Goal: Task Accomplishment & Management: Use online tool/utility

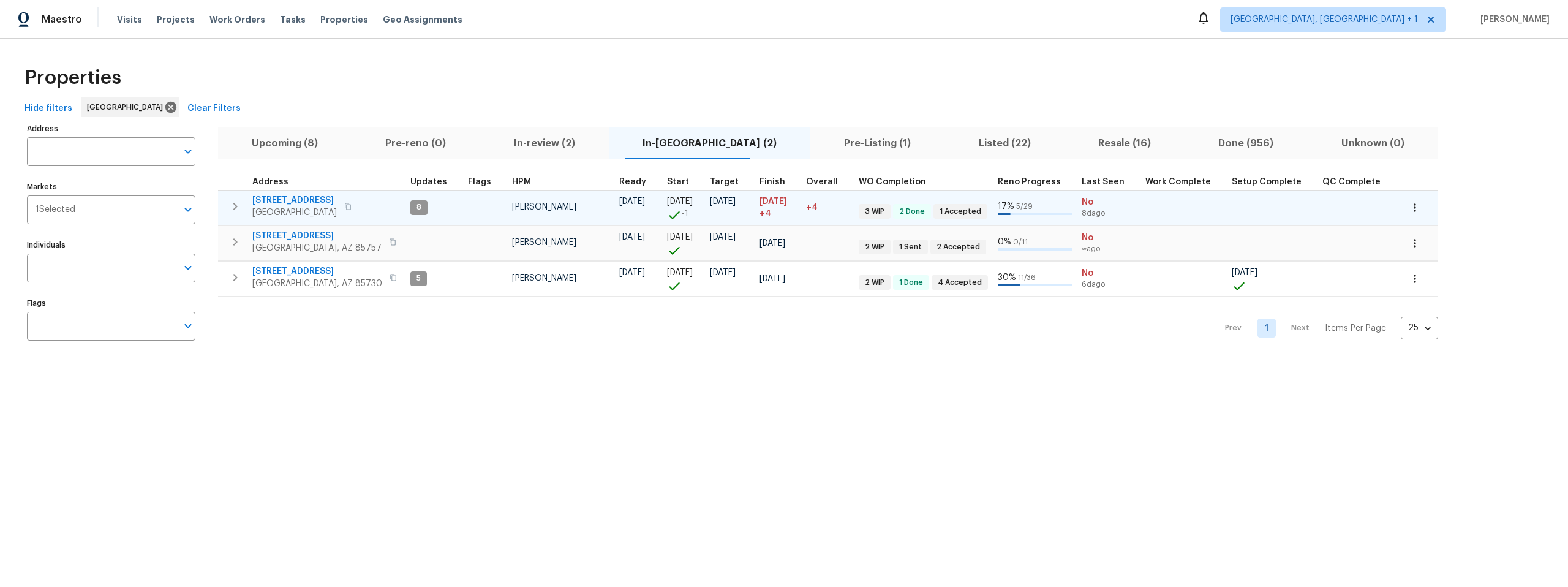
click at [291, 199] on span "1917 W Saxony Rd" at bounding box center [294, 201] width 84 height 13
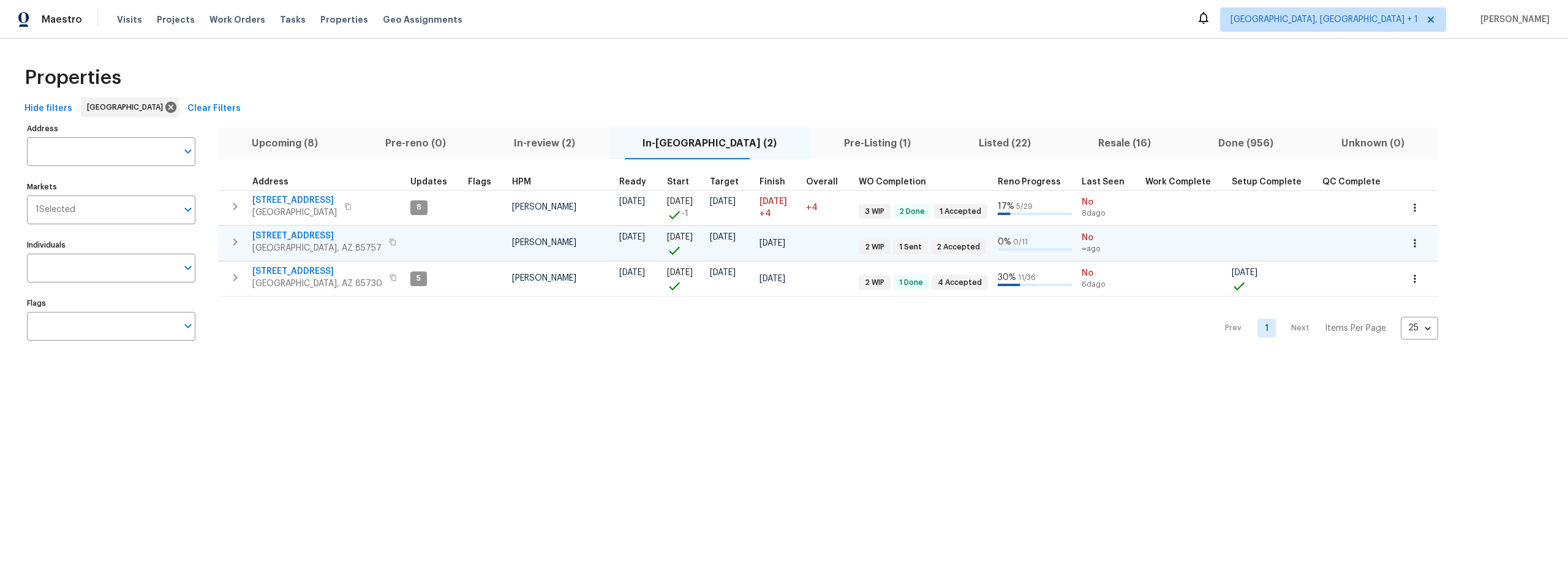
click at [299, 231] on span "[STREET_ADDRESS]" at bounding box center [317, 236] width 129 height 13
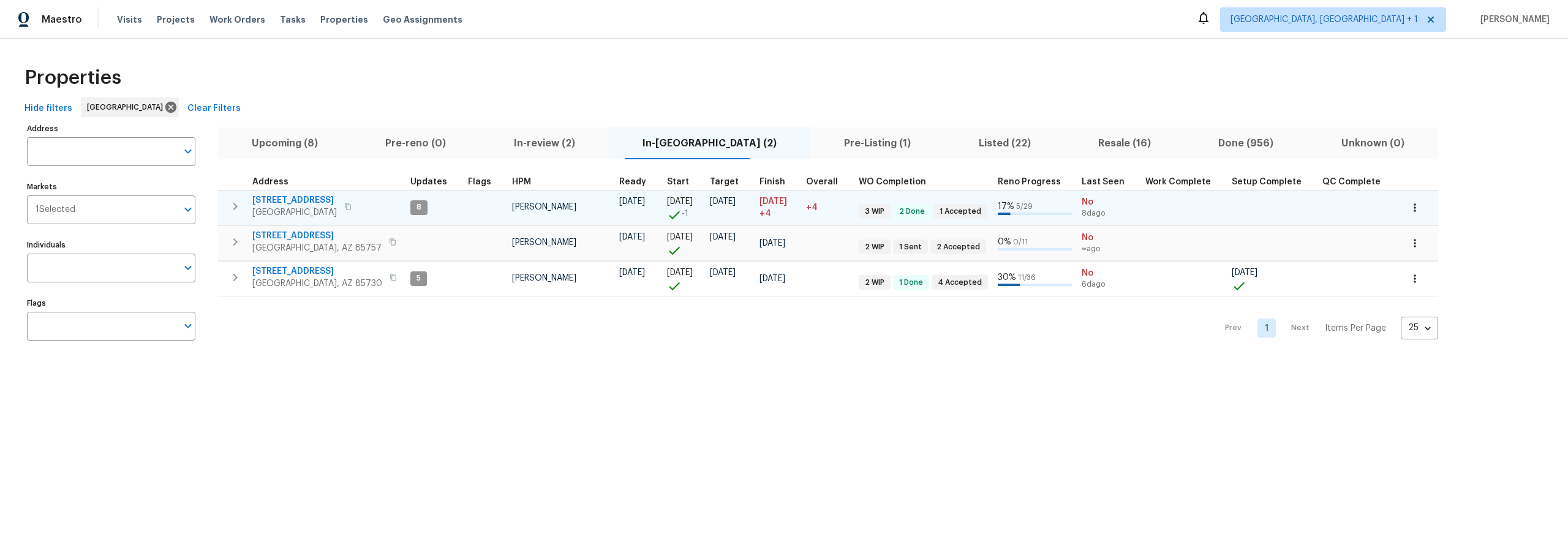
click at [303, 196] on span "1917 W Saxony Rd" at bounding box center [294, 201] width 84 height 13
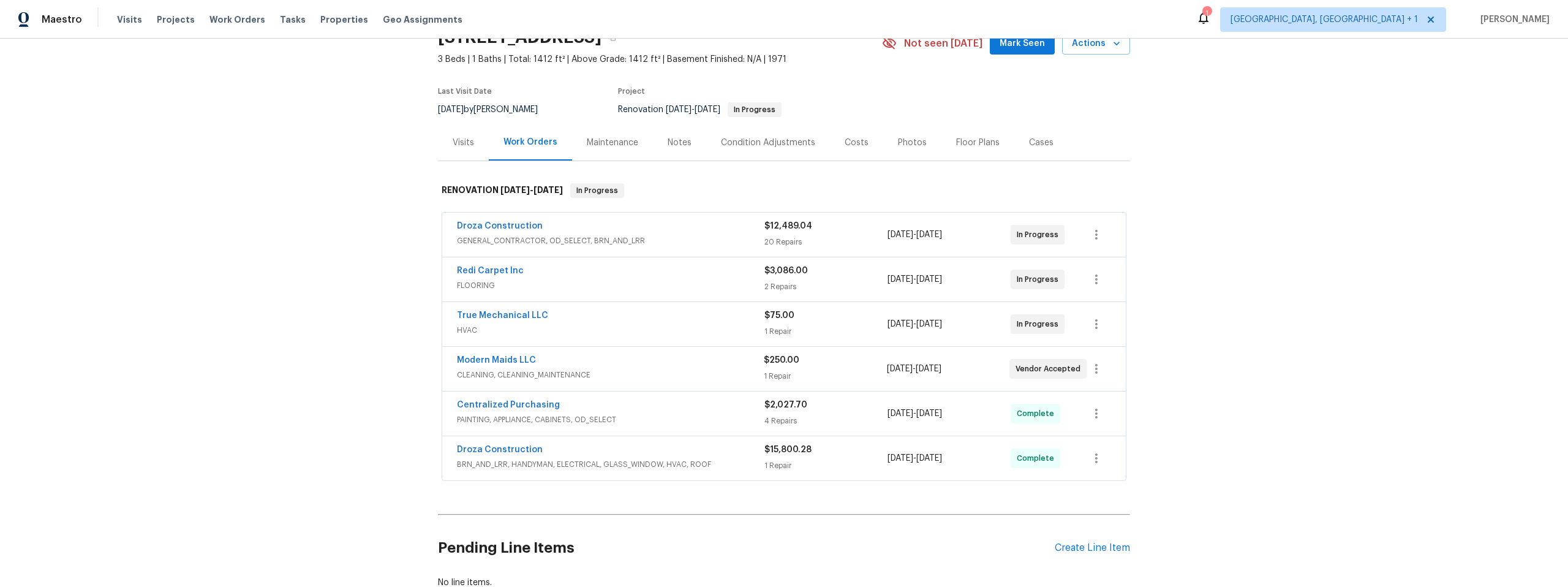
scroll to position [61, 0]
click at [905, 141] on div "Photos" at bounding box center [912, 143] width 29 height 13
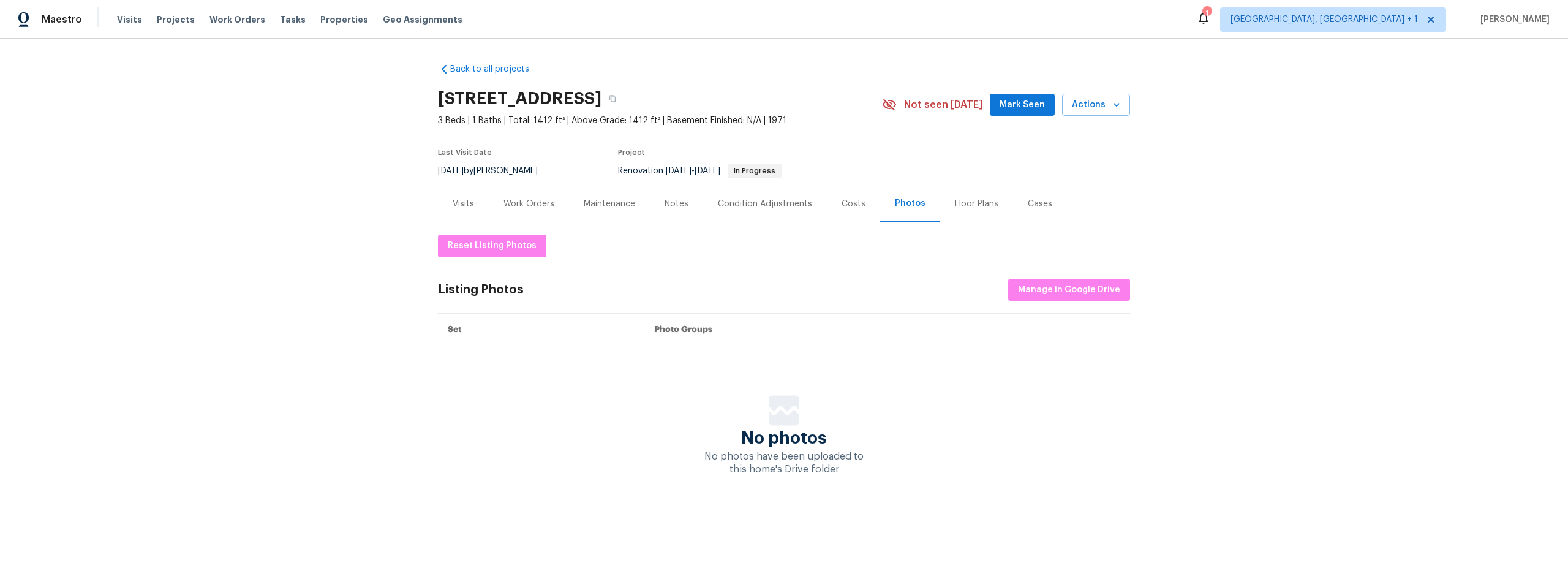
click at [849, 204] on div "Costs" at bounding box center [853, 204] width 24 height 13
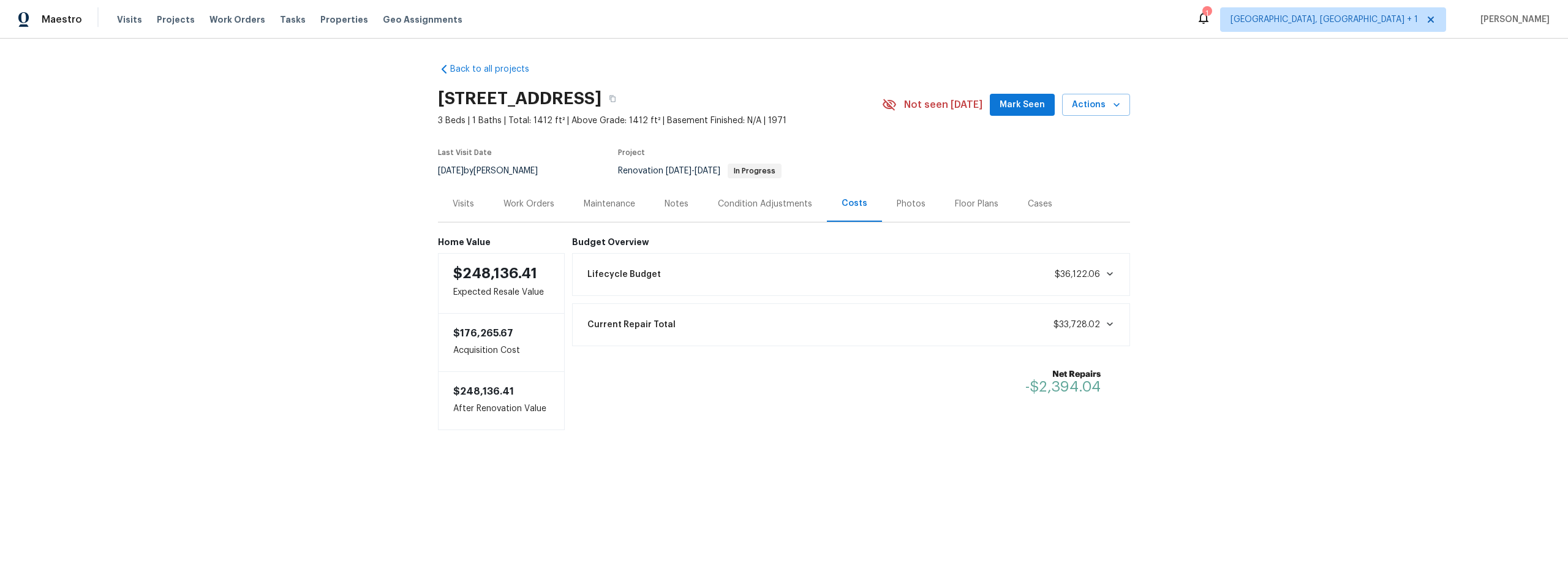
click at [1108, 322] on icon at bounding box center [1109, 324] width 10 height 10
drag, startPoint x: 1102, startPoint y: 323, endPoint x: 999, endPoint y: 287, distance: 109.1
click at [1104, 324] on icon at bounding box center [1109, 324] width 10 height 10
click at [544, 203] on div "Work Orders" at bounding box center [528, 204] width 51 height 13
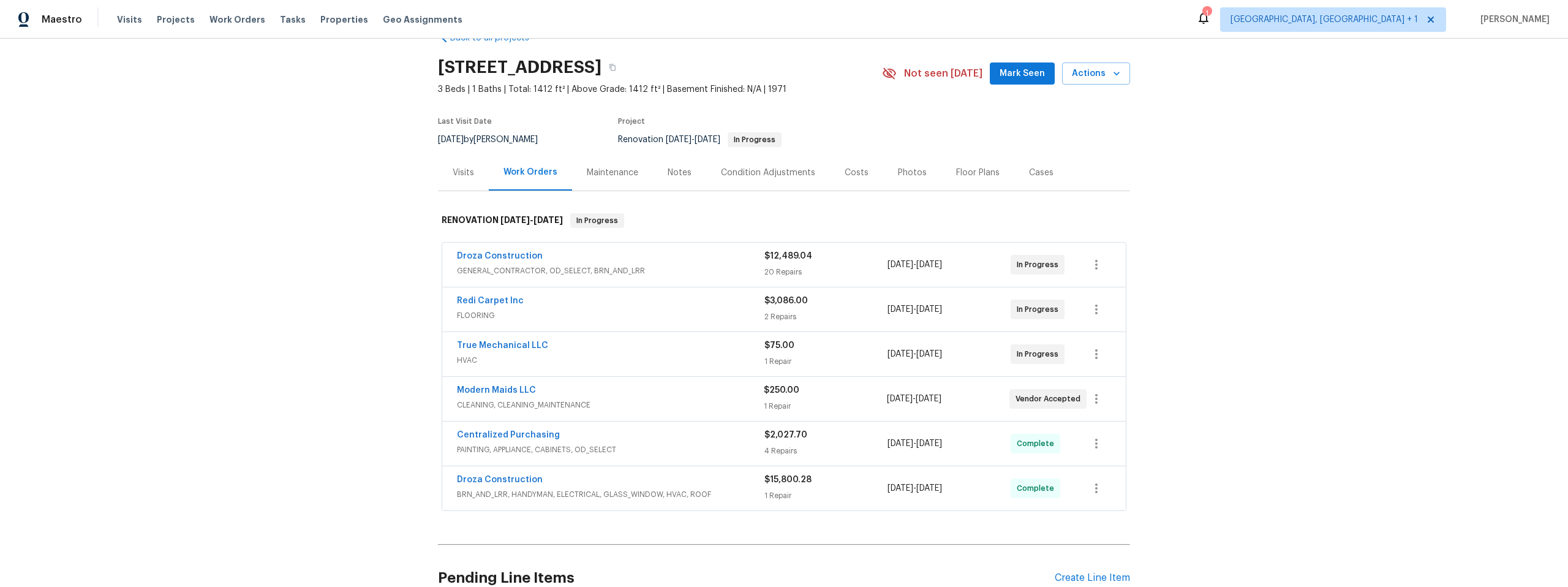
scroll to position [54, 0]
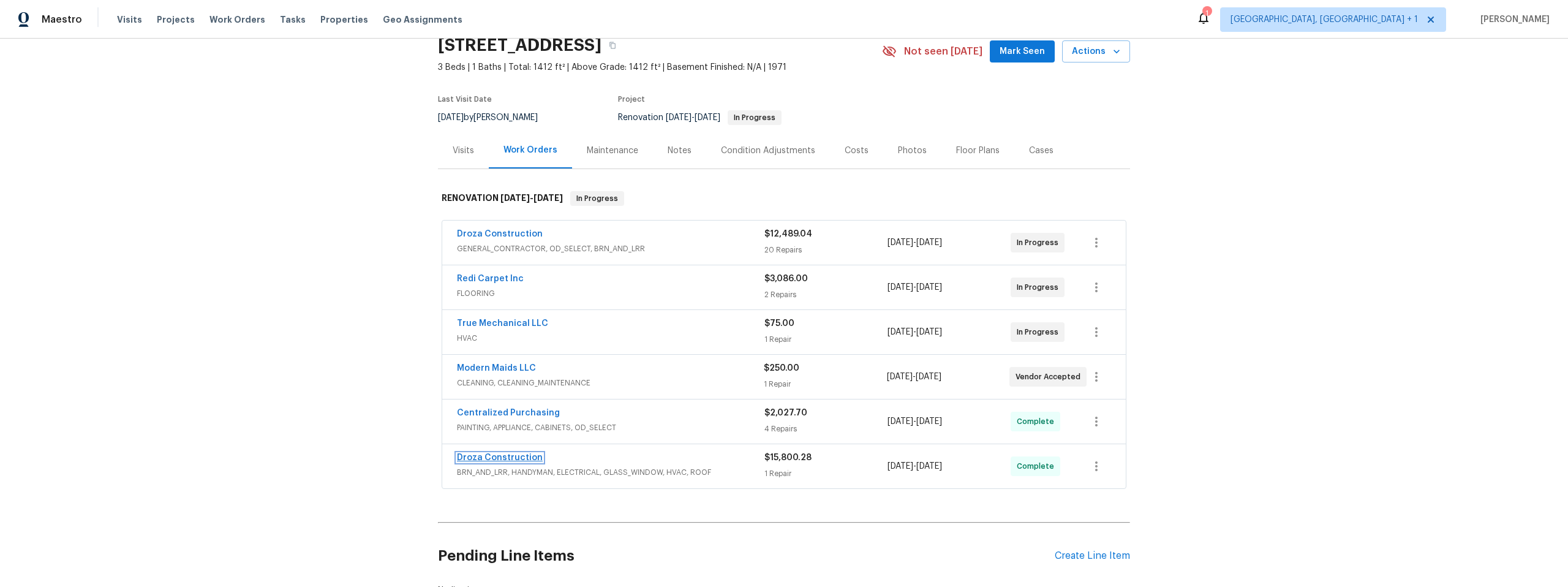
click at [491, 457] on link "Droza Construction" at bounding box center [499, 457] width 86 height 8
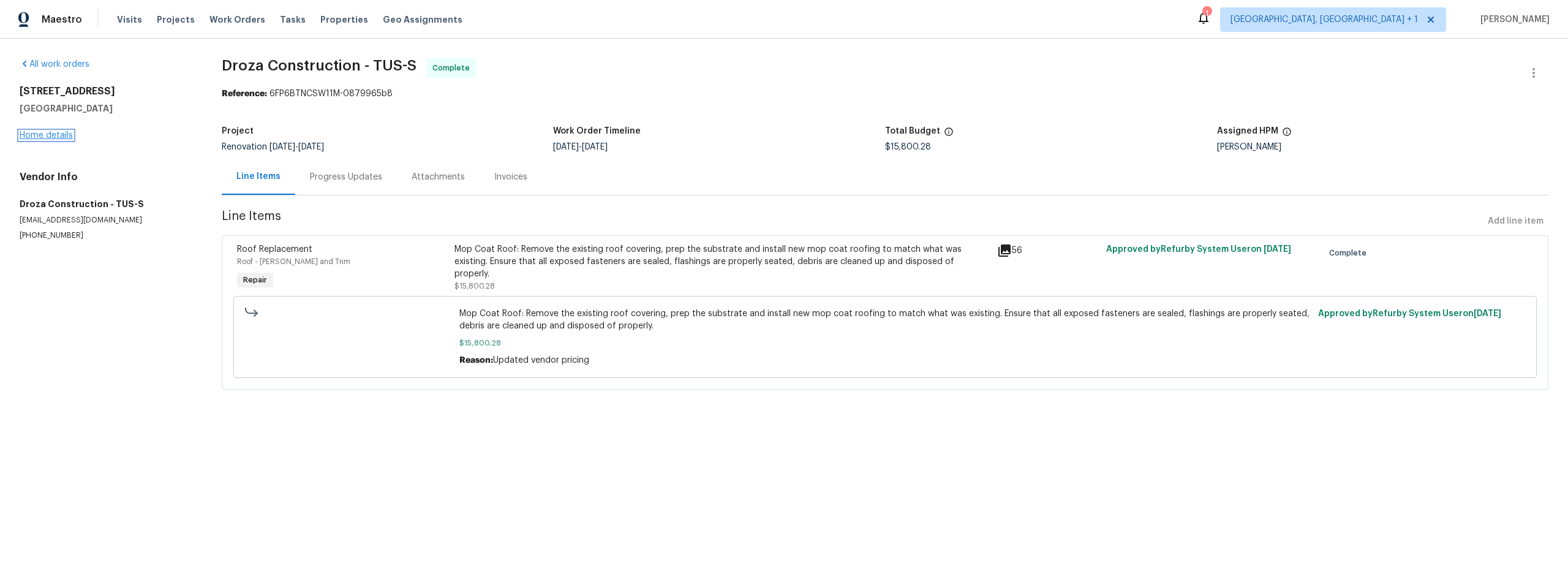
click at [61, 136] on link "Home details" at bounding box center [46, 135] width 54 height 8
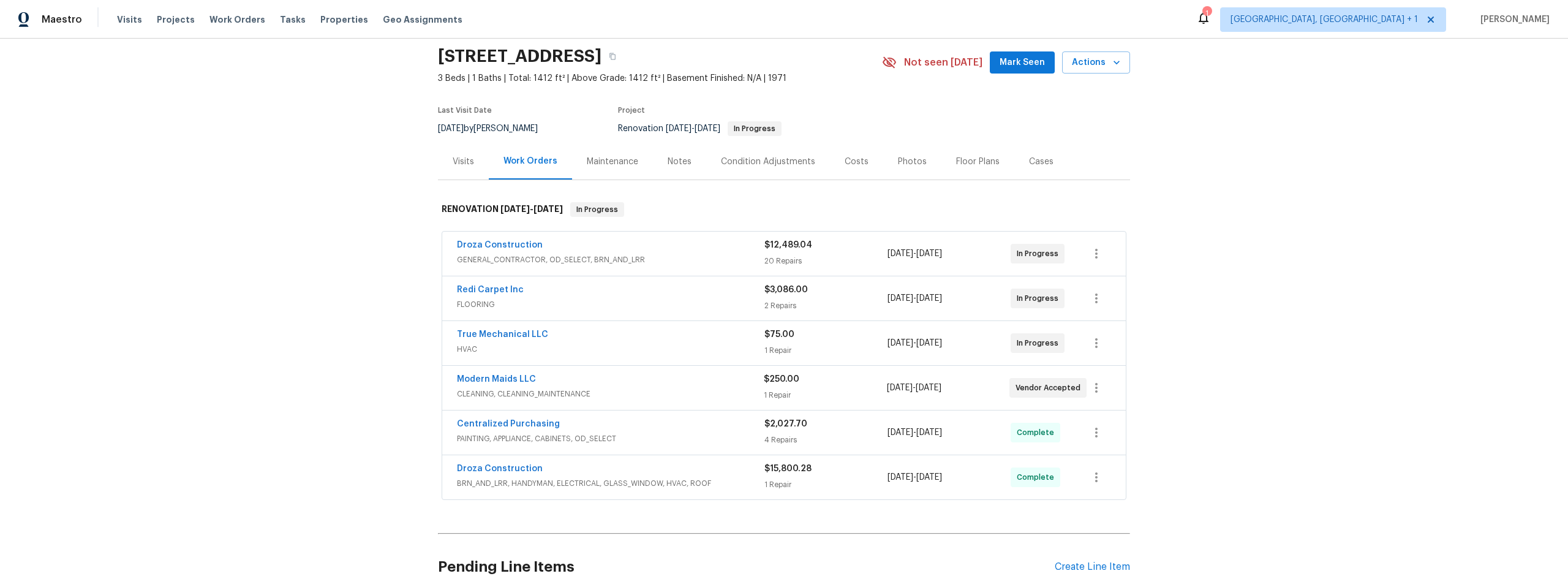
scroll to position [58, 0]
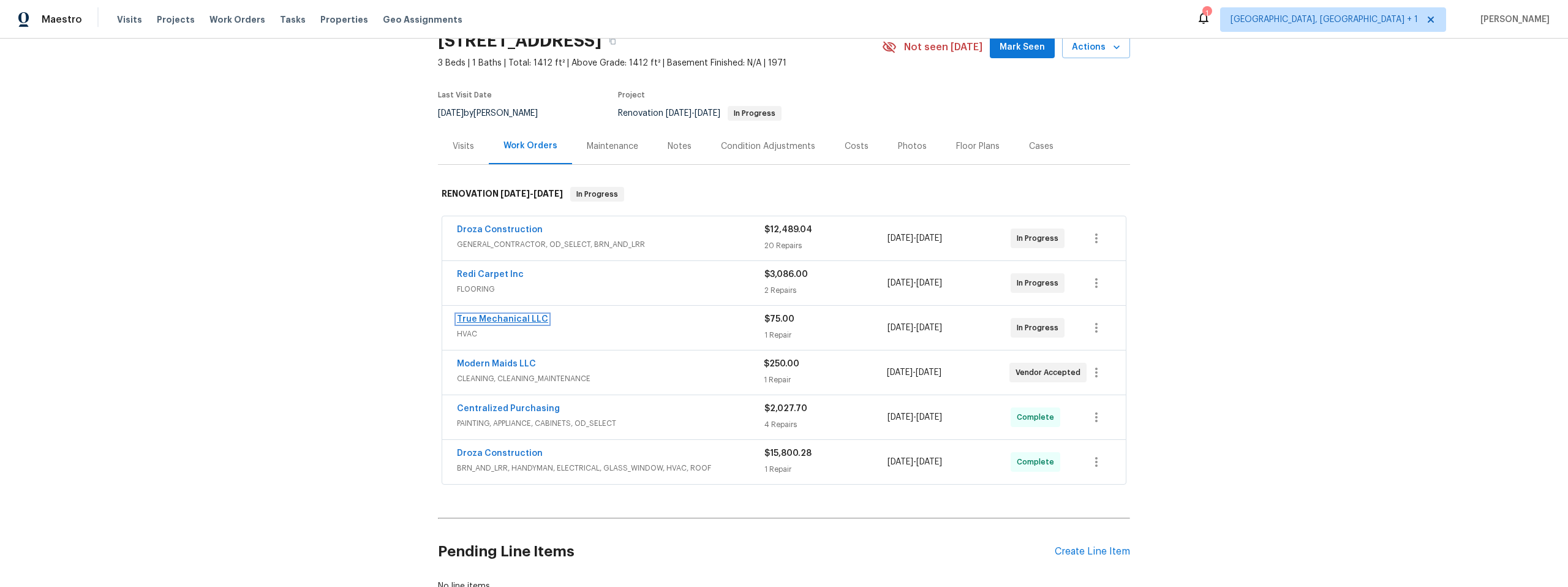
click at [482, 319] on link "True Mechanical LLC" at bounding box center [502, 319] width 91 height 8
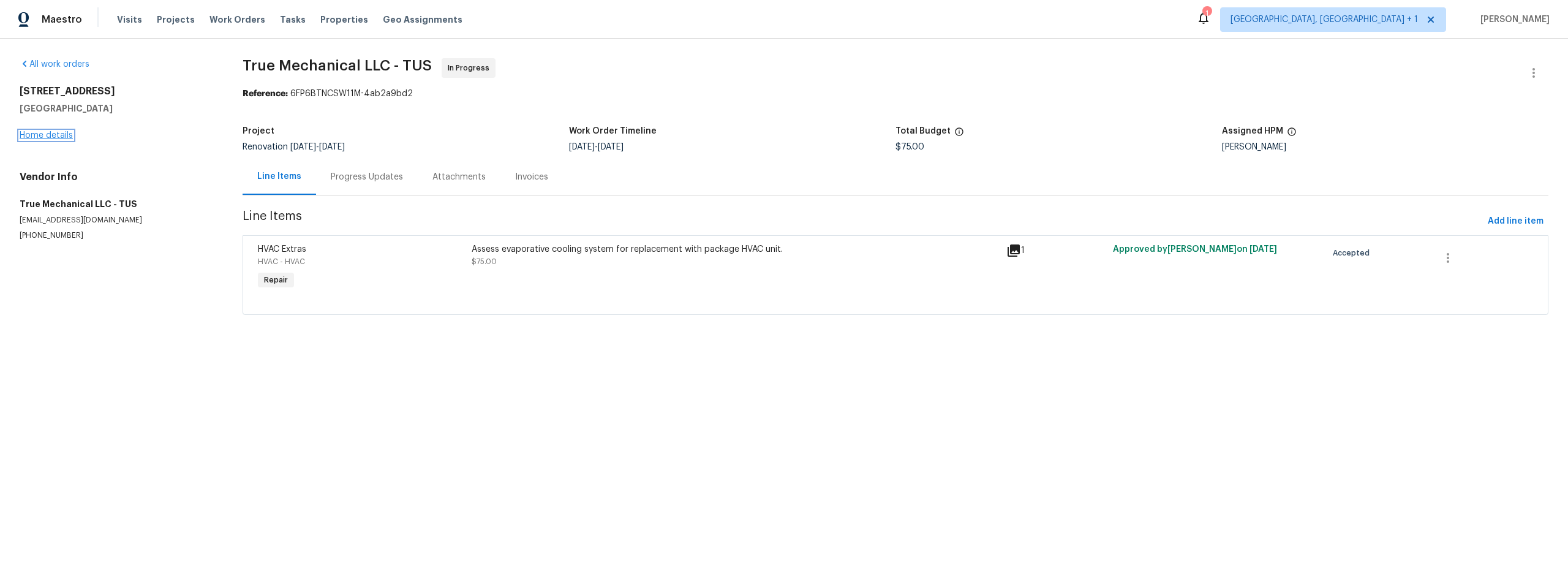
click at [53, 135] on link "Home details" at bounding box center [46, 135] width 54 height 8
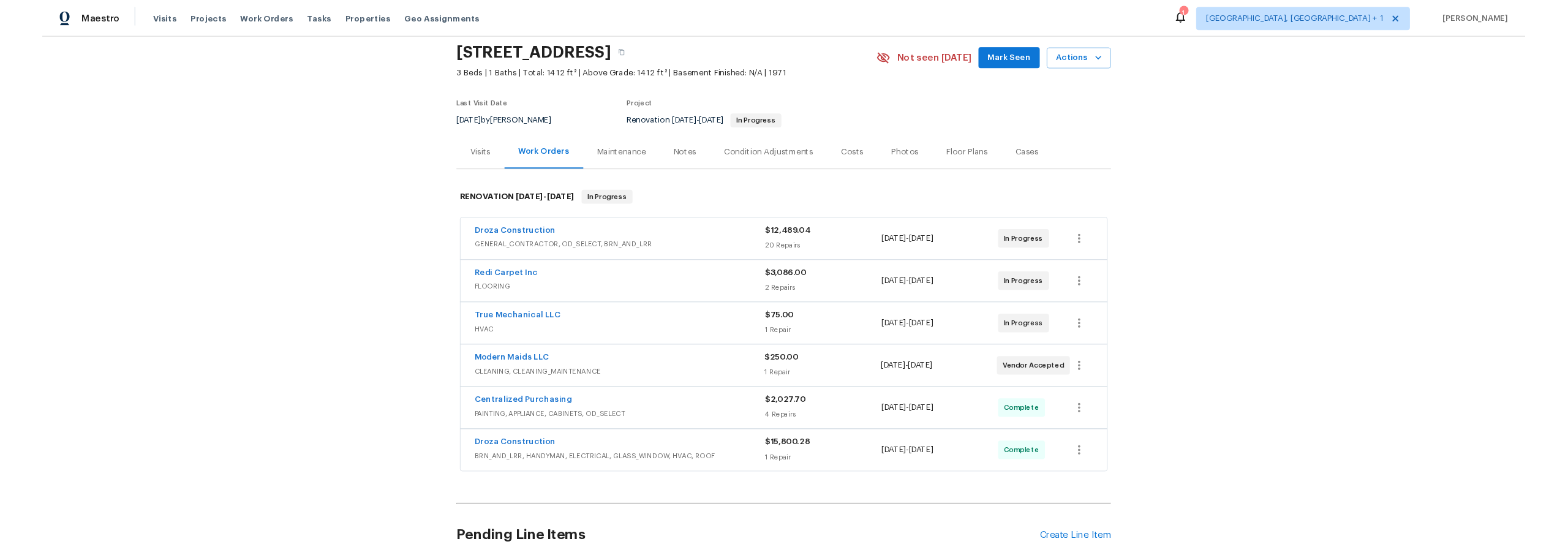
scroll to position [45, 0]
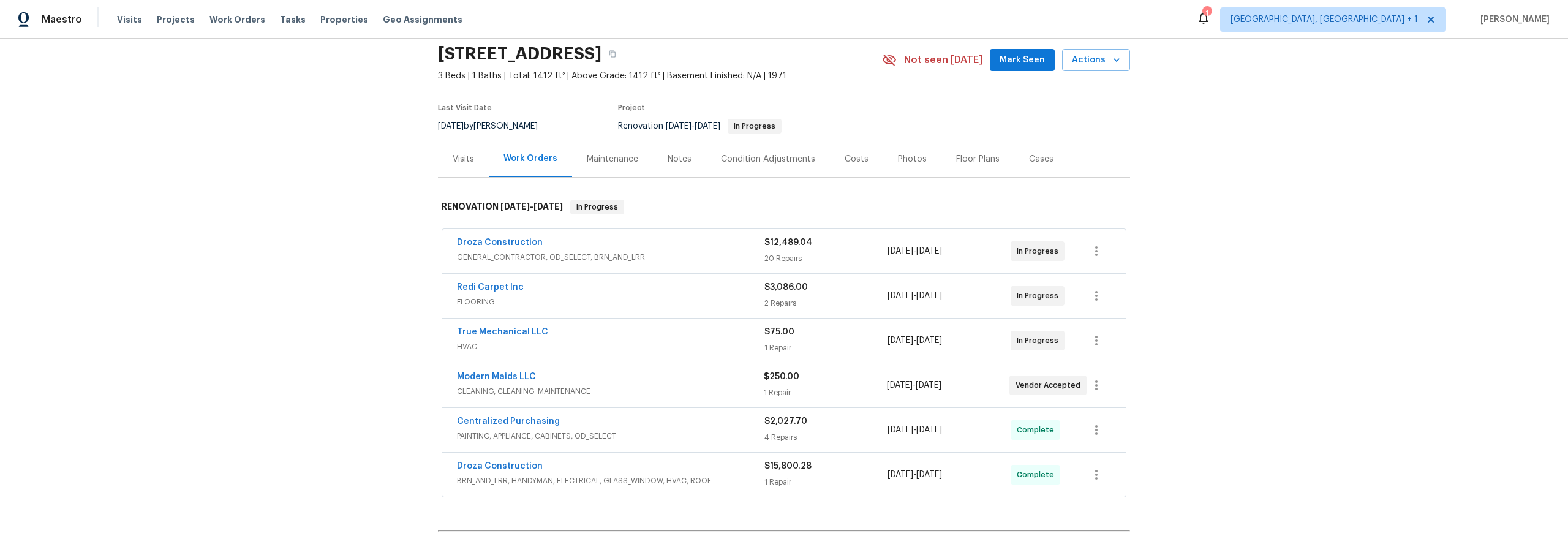
click at [673, 159] on div "Notes" at bounding box center [679, 159] width 24 height 13
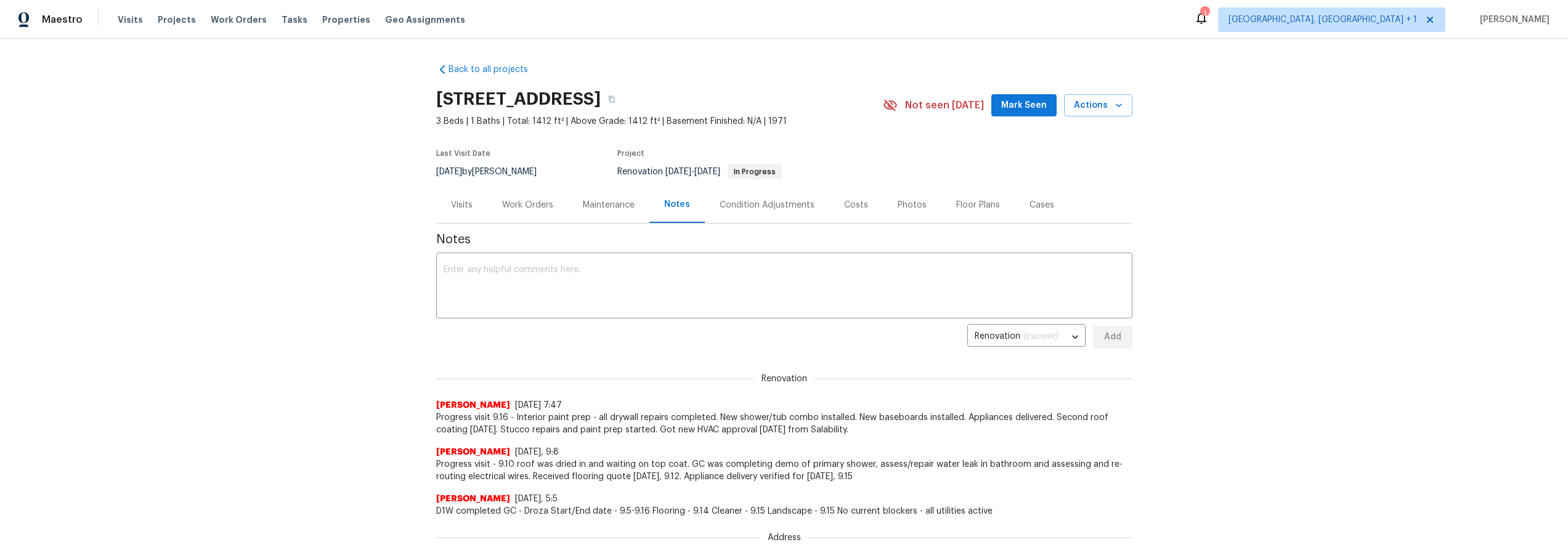
click at [531, 203] on div "Work Orders" at bounding box center [527, 205] width 51 height 13
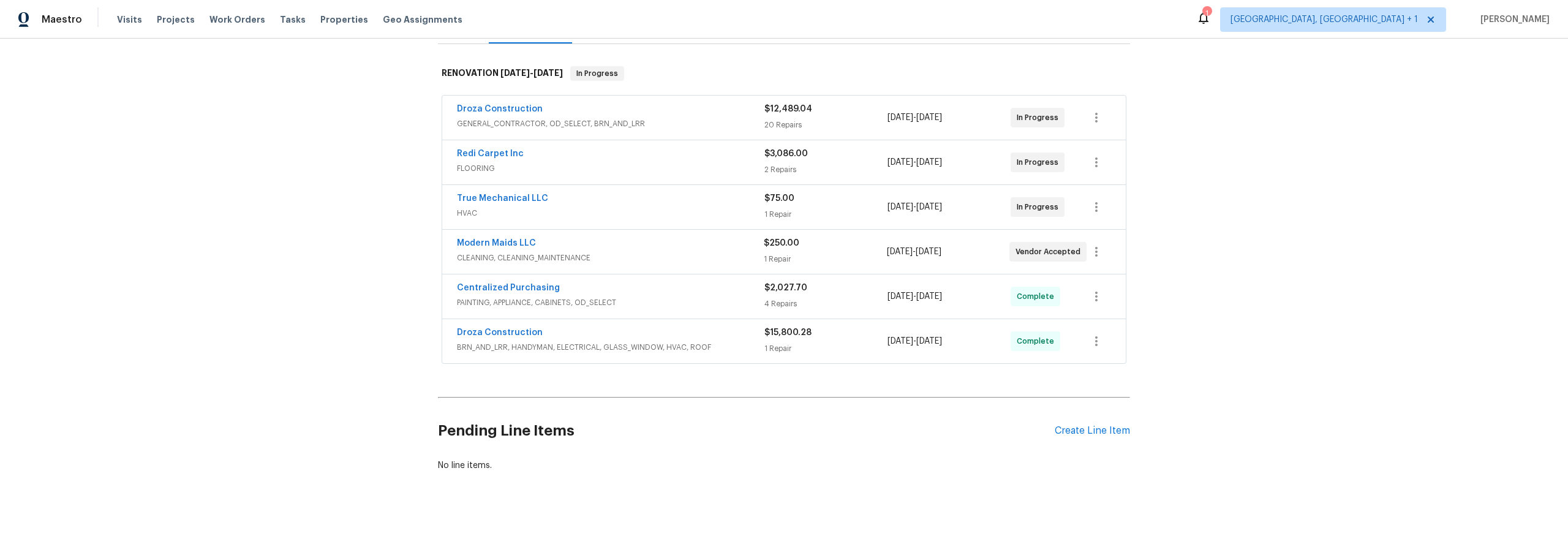
scroll to position [168, 0]
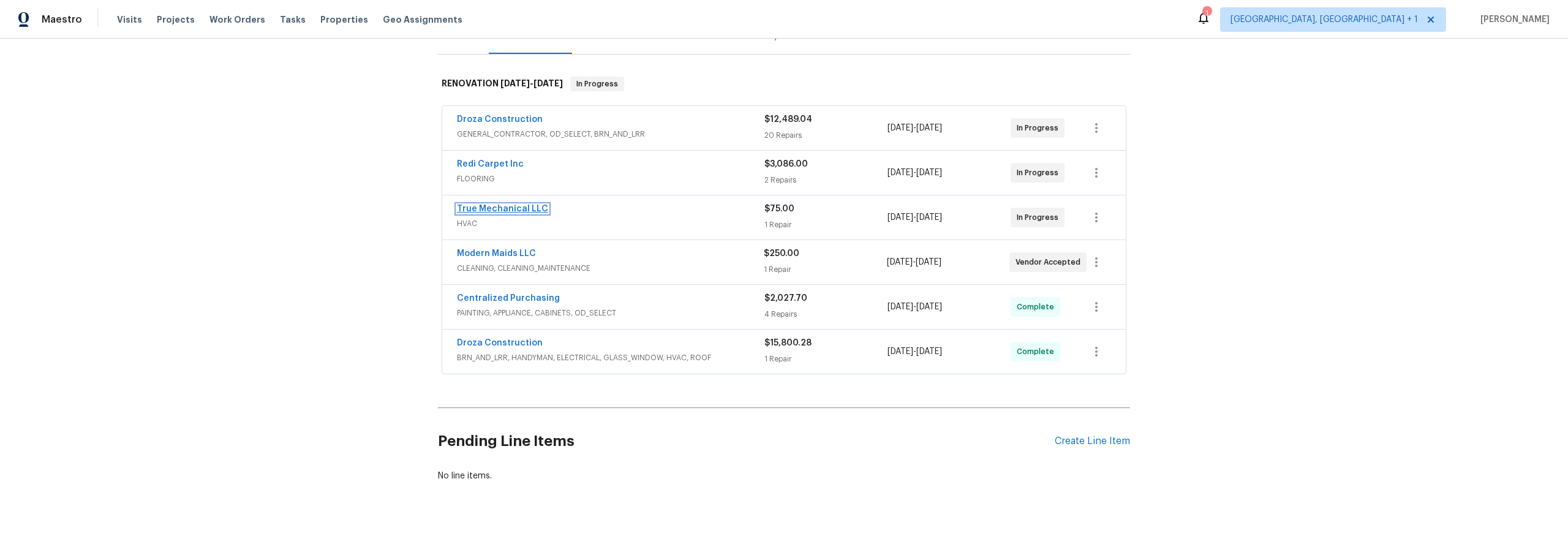
click at [491, 208] on link "True Mechanical LLC" at bounding box center [502, 209] width 91 height 8
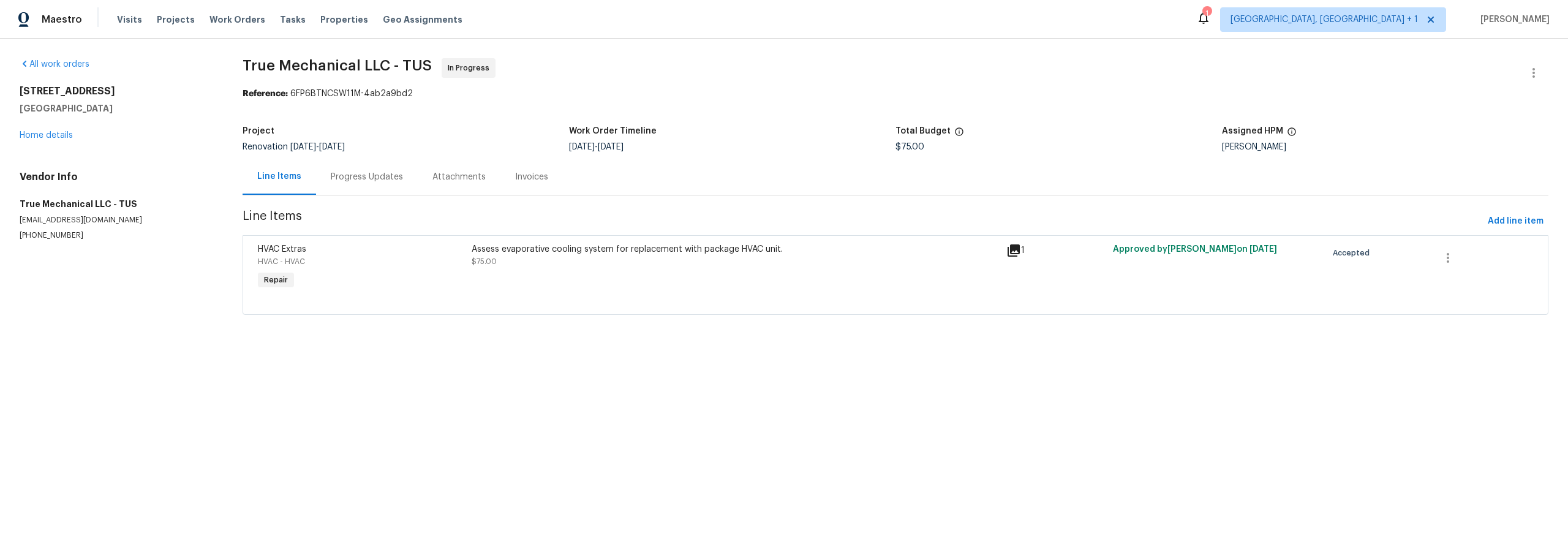
click at [372, 177] on div "Progress Updates" at bounding box center [367, 178] width 72 height 13
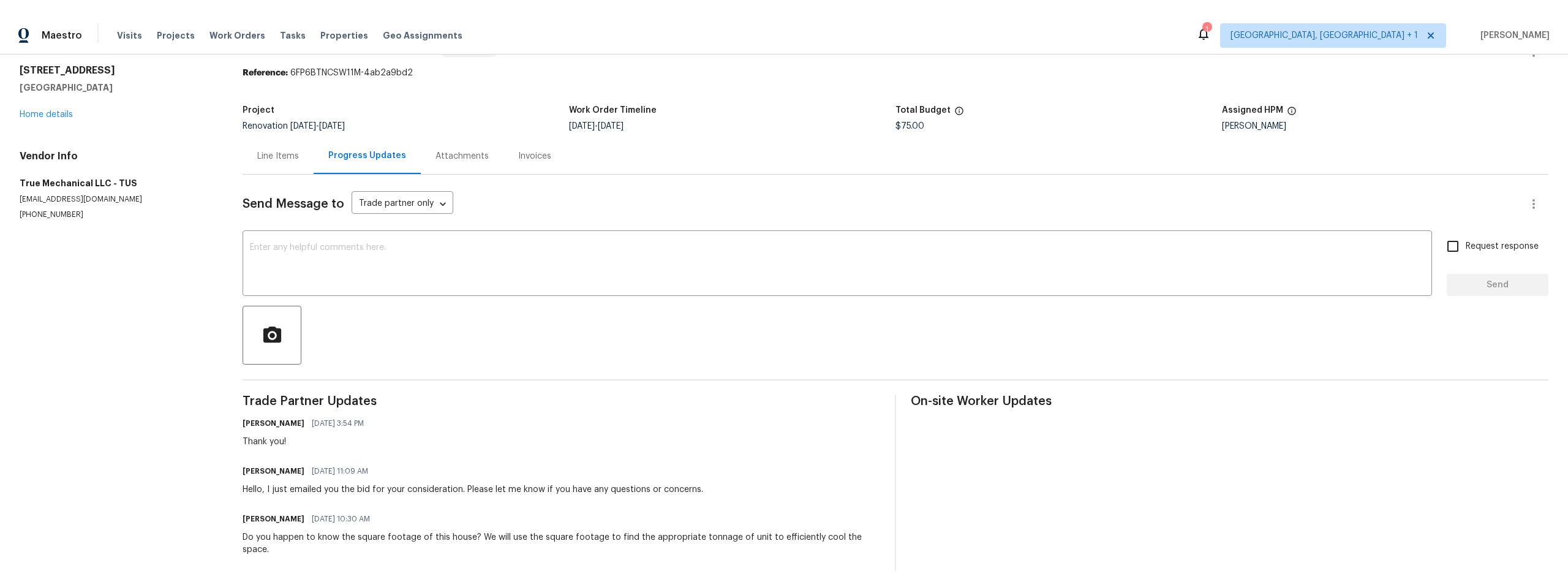
scroll to position [38, 0]
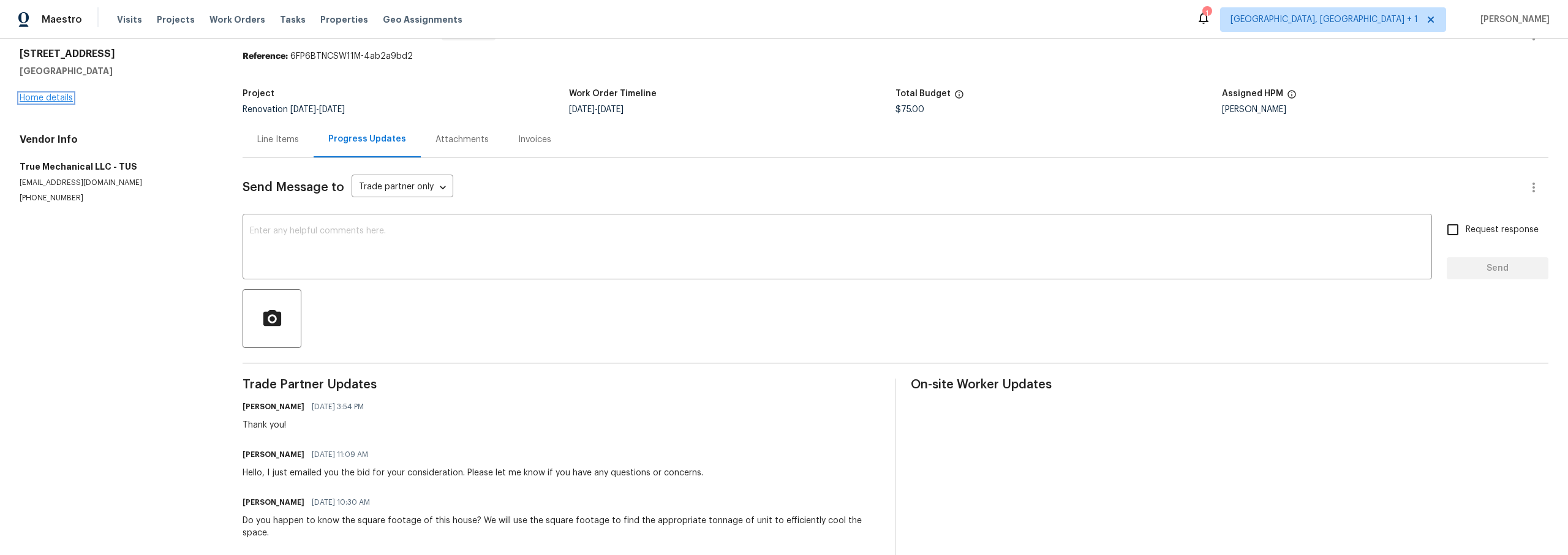
click at [33, 96] on link "Home details" at bounding box center [46, 98] width 54 height 8
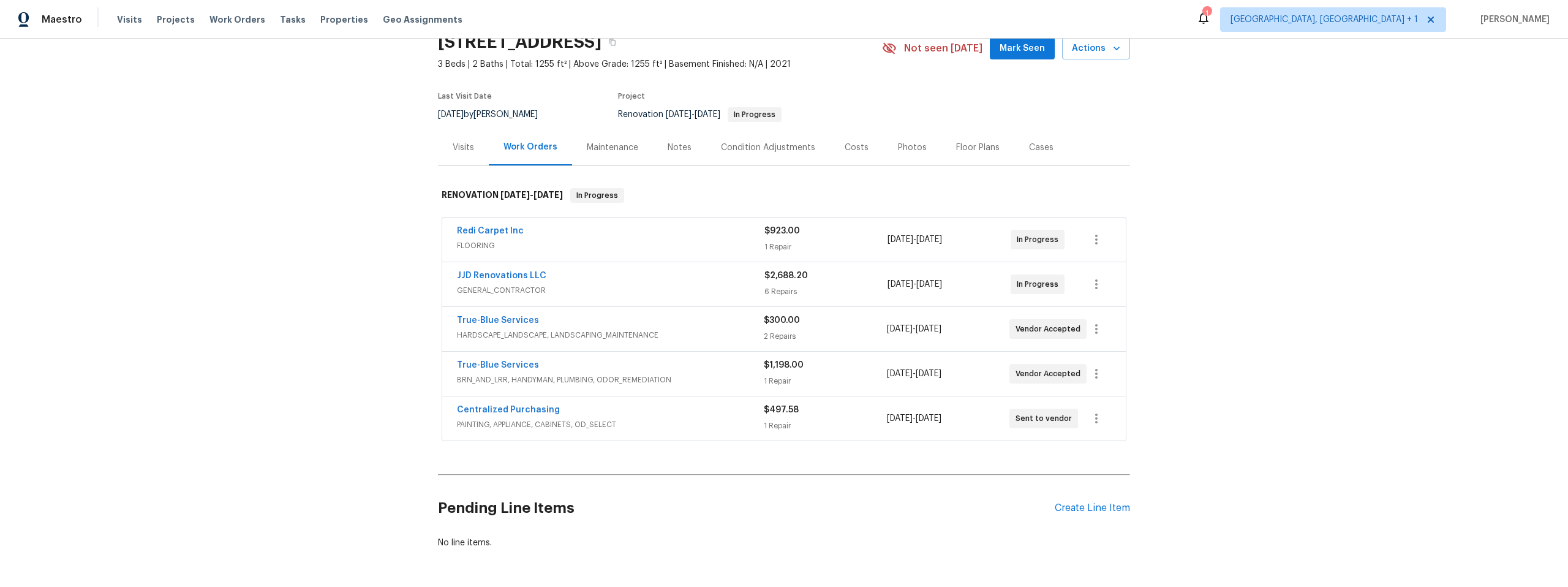
scroll to position [60, 0]
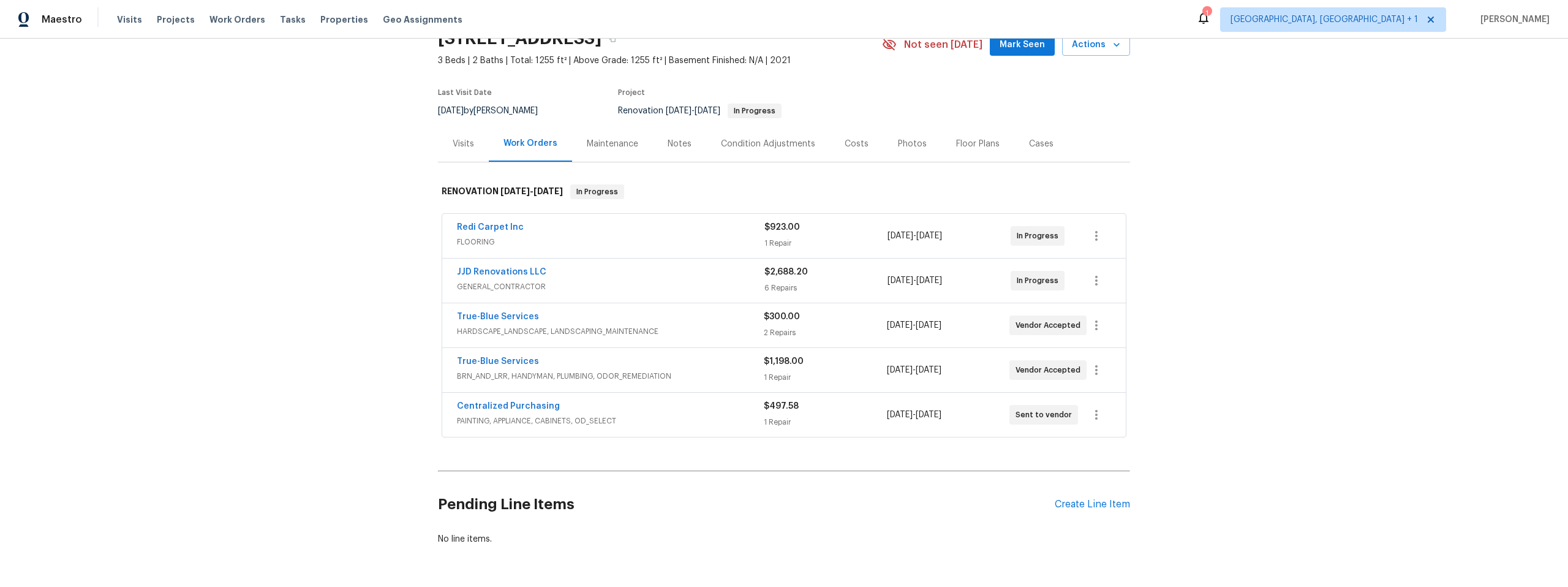
click at [599, 141] on div "Maintenance" at bounding box center [612, 144] width 52 height 13
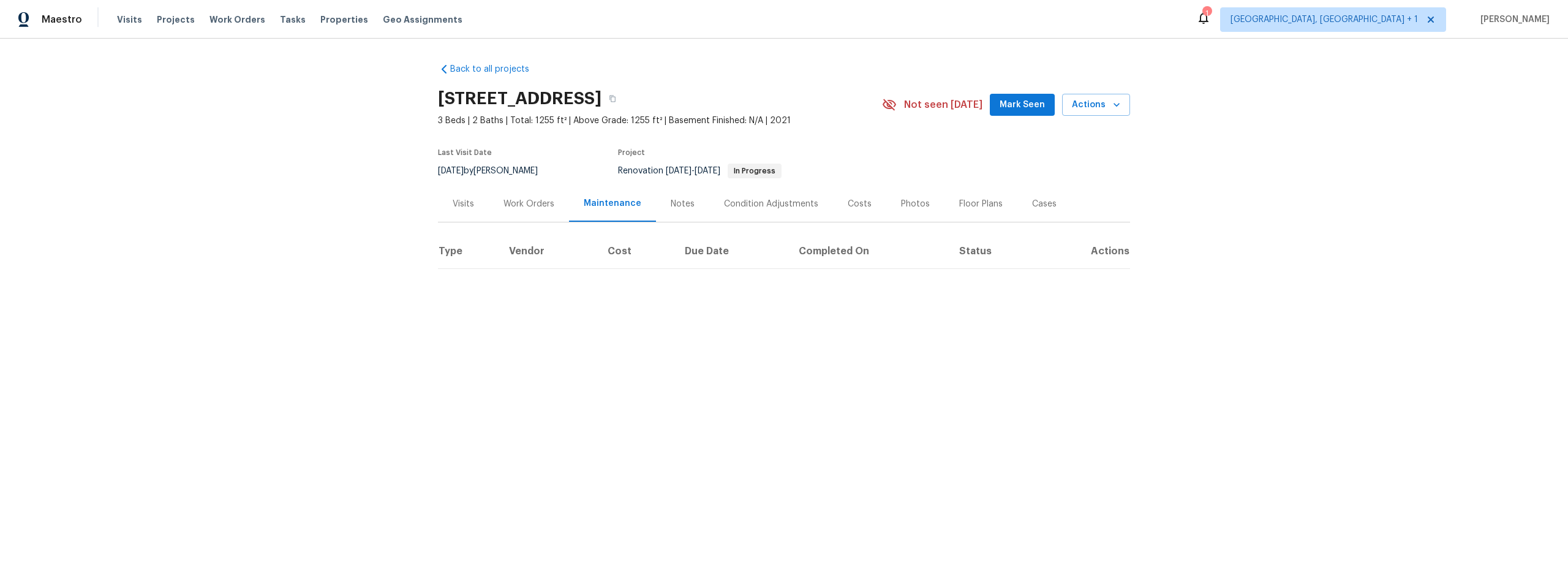
click at [671, 205] on div "Notes" at bounding box center [683, 204] width 24 height 13
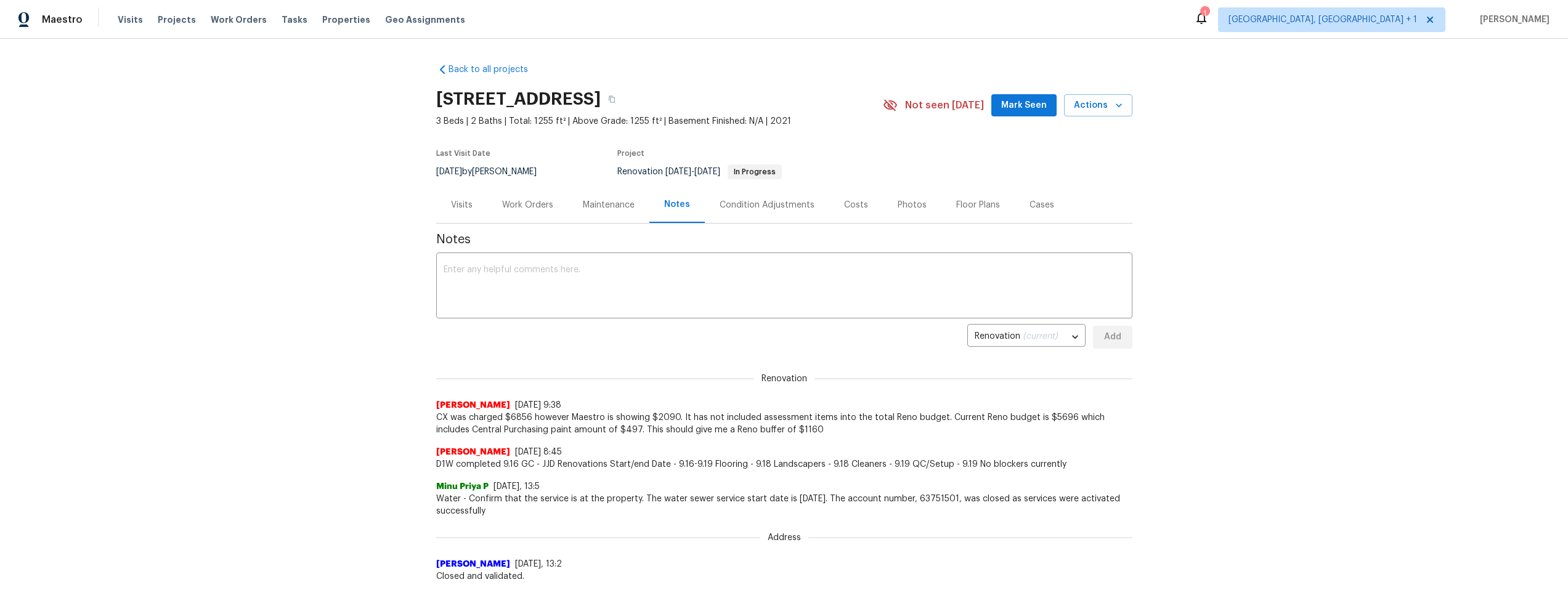
click at [594, 203] on div "Maintenance" at bounding box center [608, 205] width 52 height 13
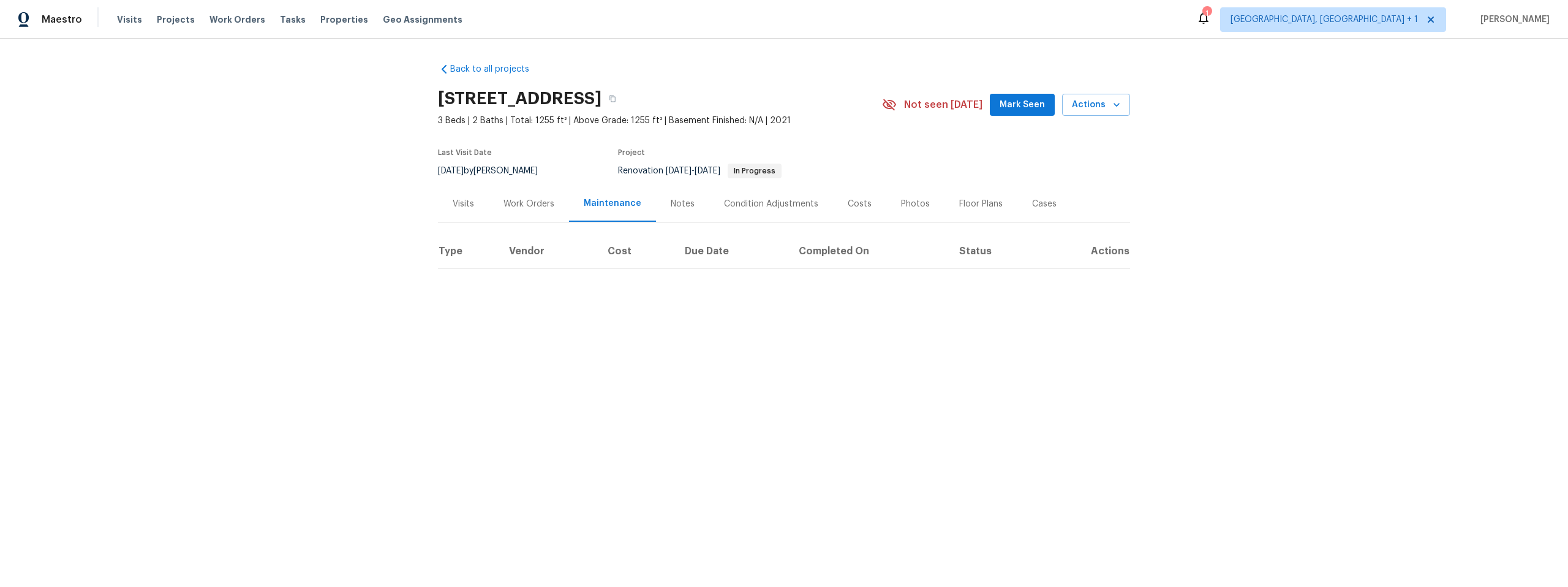
click at [529, 202] on div "Work Orders" at bounding box center [528, 204] width 51 height 13
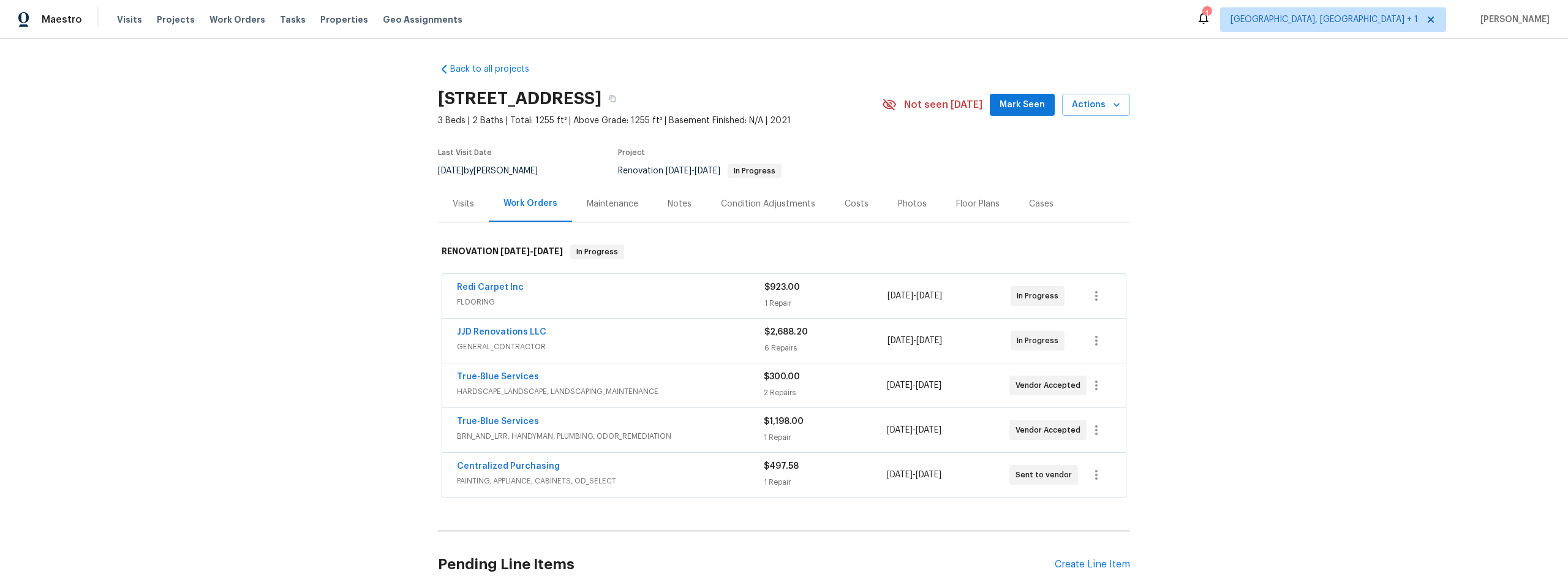
click at [759, 202] on div "Condition Adjustments" at bounding box center [768, 204] width 95 height 13
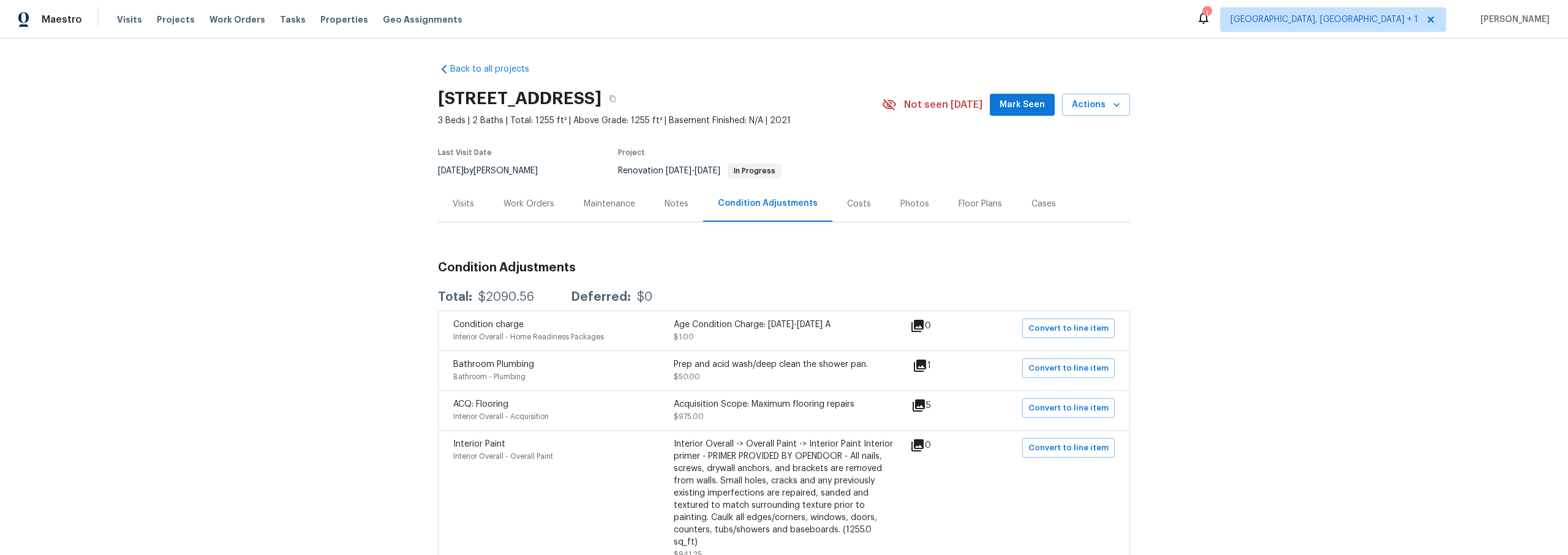
click at [510, 203] on div "Work Orders" at bounding box center [528, 204] width 51 height 13
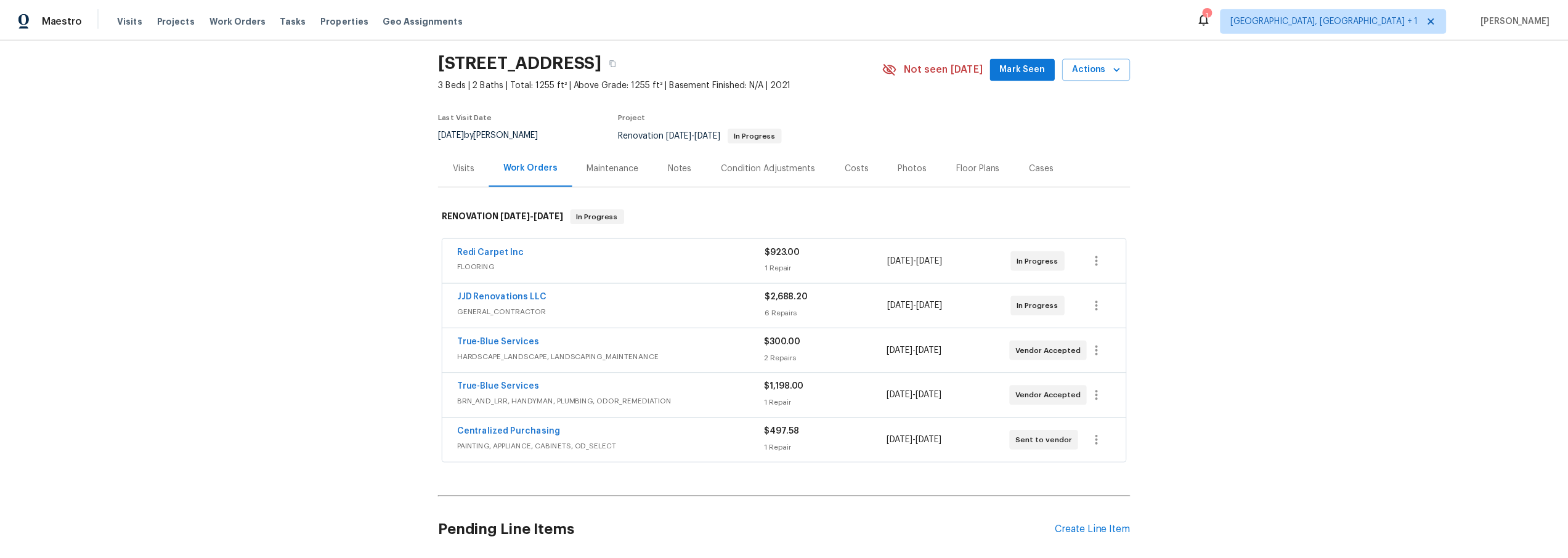
scroll to position [61, 0]
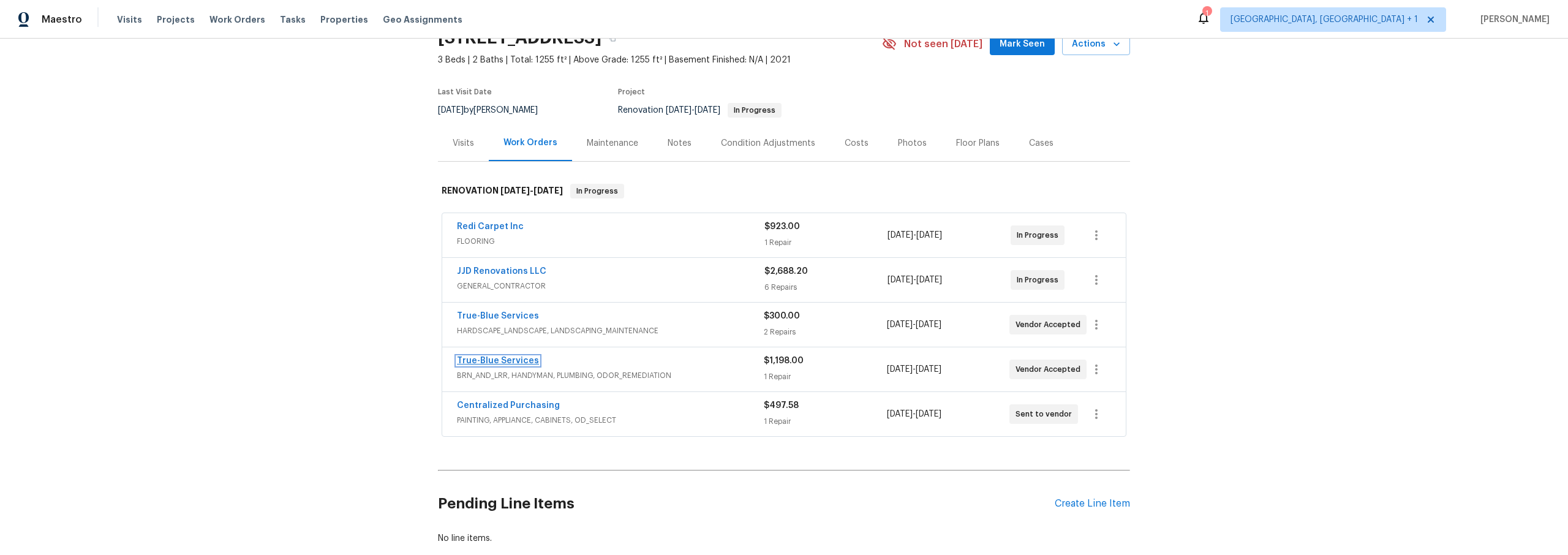
click at [493, 358] on link "True-Blue Services" at bounding box center [498, 361] width 82 height 8
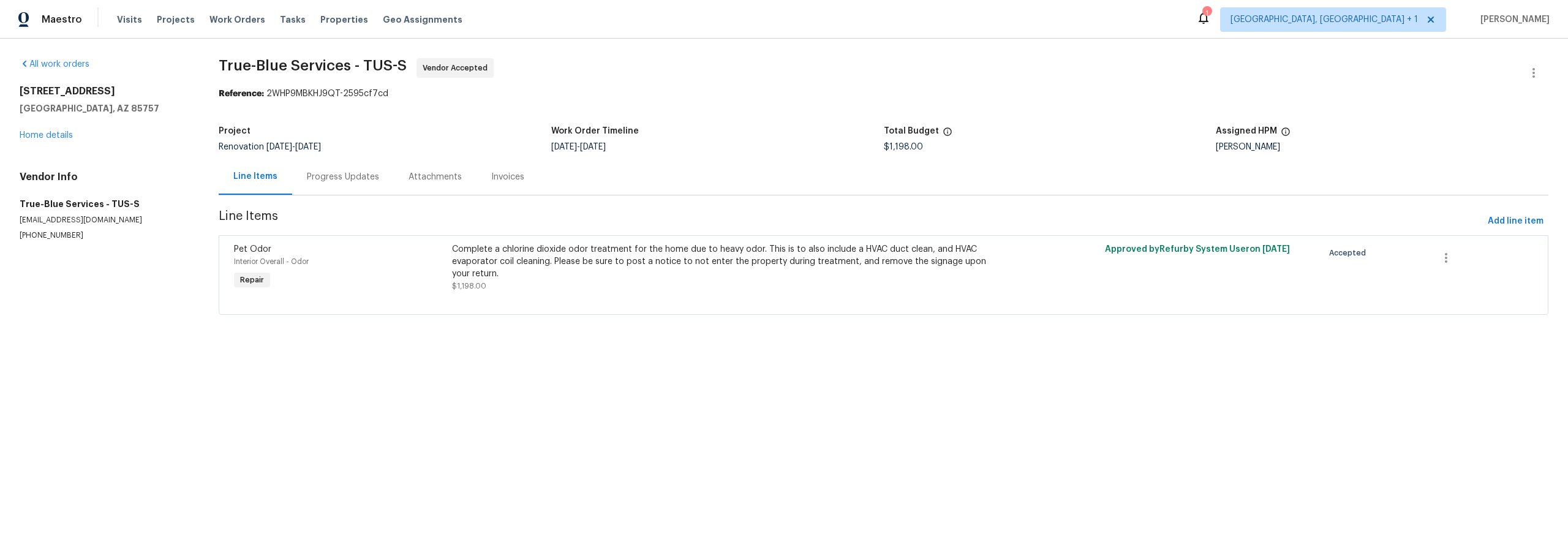
click at [231, 177] on div "Line Items" at bounding box center [255, 177] width 74 height 36
click at [65, 134] on link "Home details" at bounding box center [46, 135] width 54 height 8
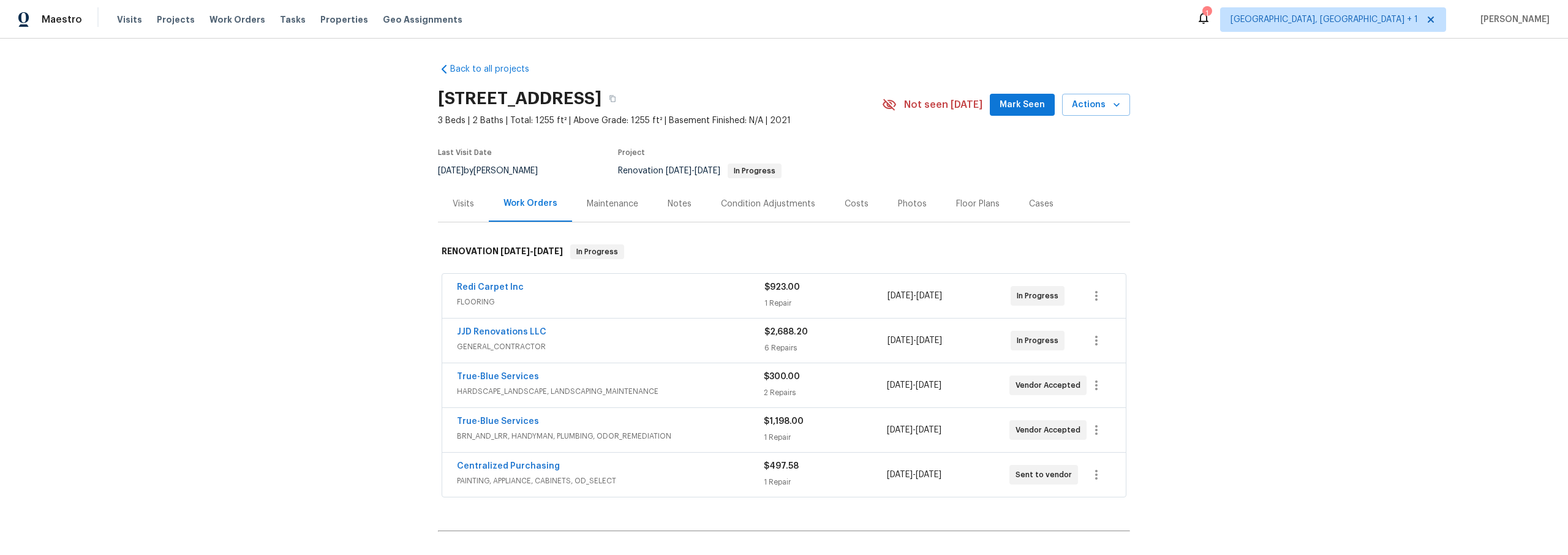
click at [667, 206] on div "Notes" at bounding box center [679, 204] width 24 height 13
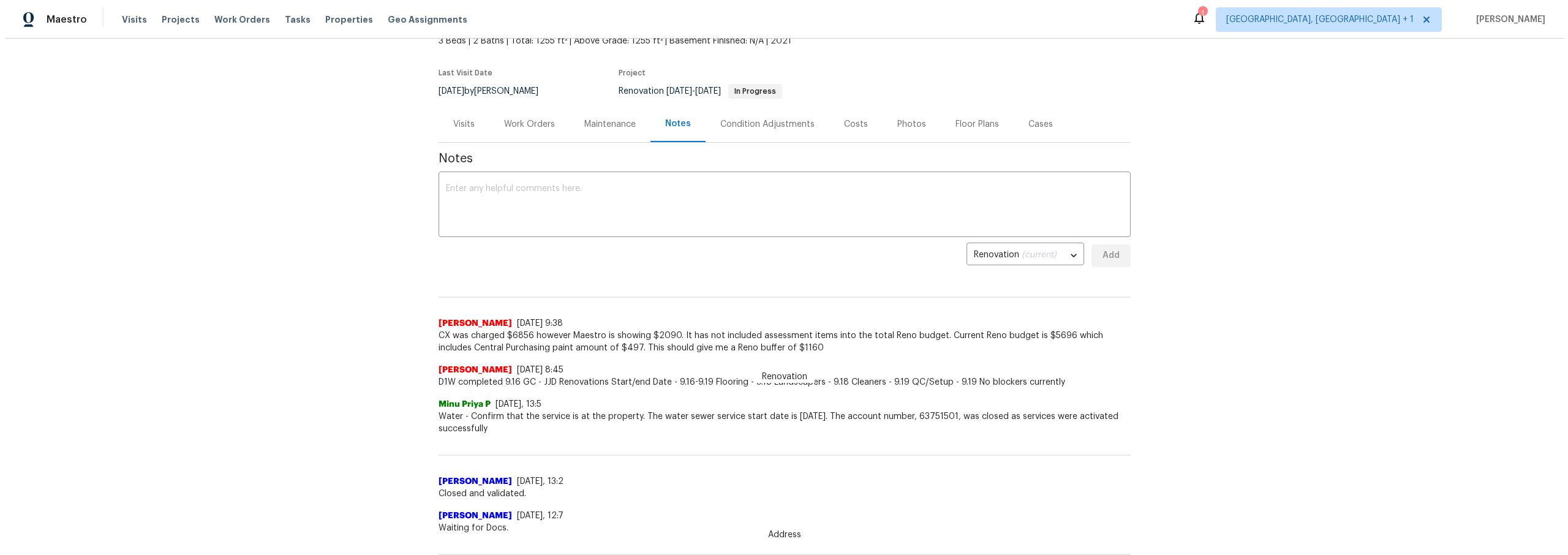
scroll to position [81, 0]
click at [605, 122] on div "Maintenance" at bounding box center [605, 123] width 52 height 13
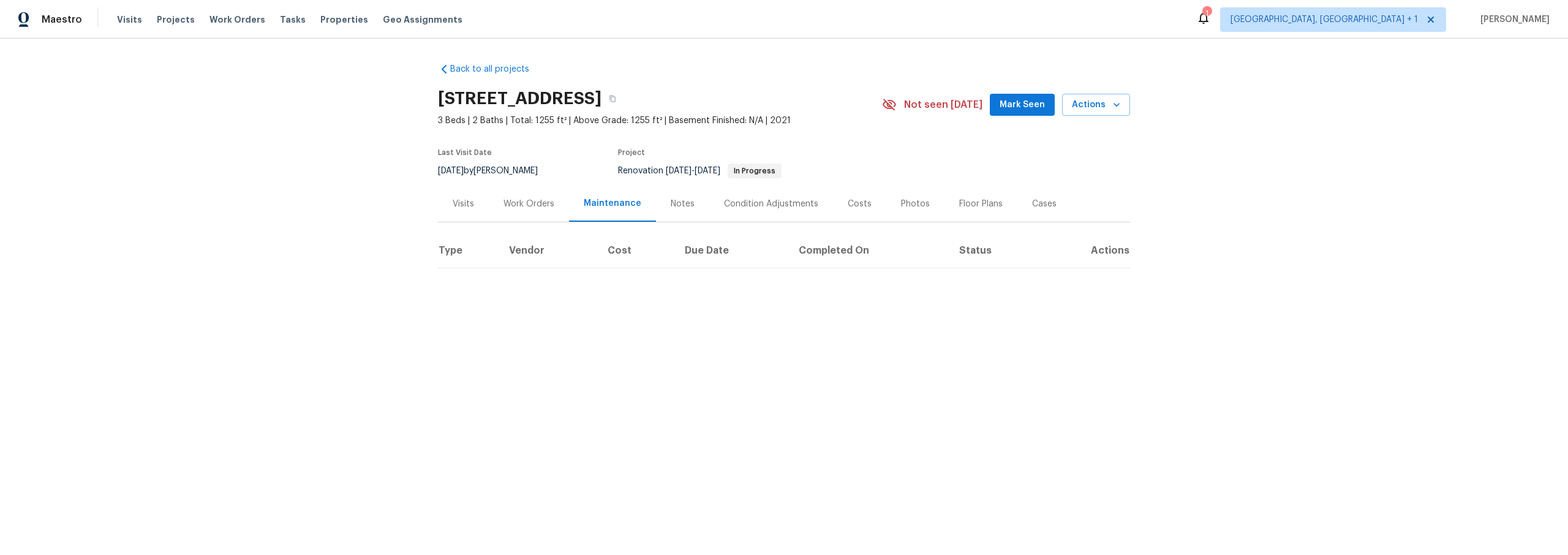
click at [521, 205] on div "Work Orders" at bounding box center [528, 204] width 51 height 13
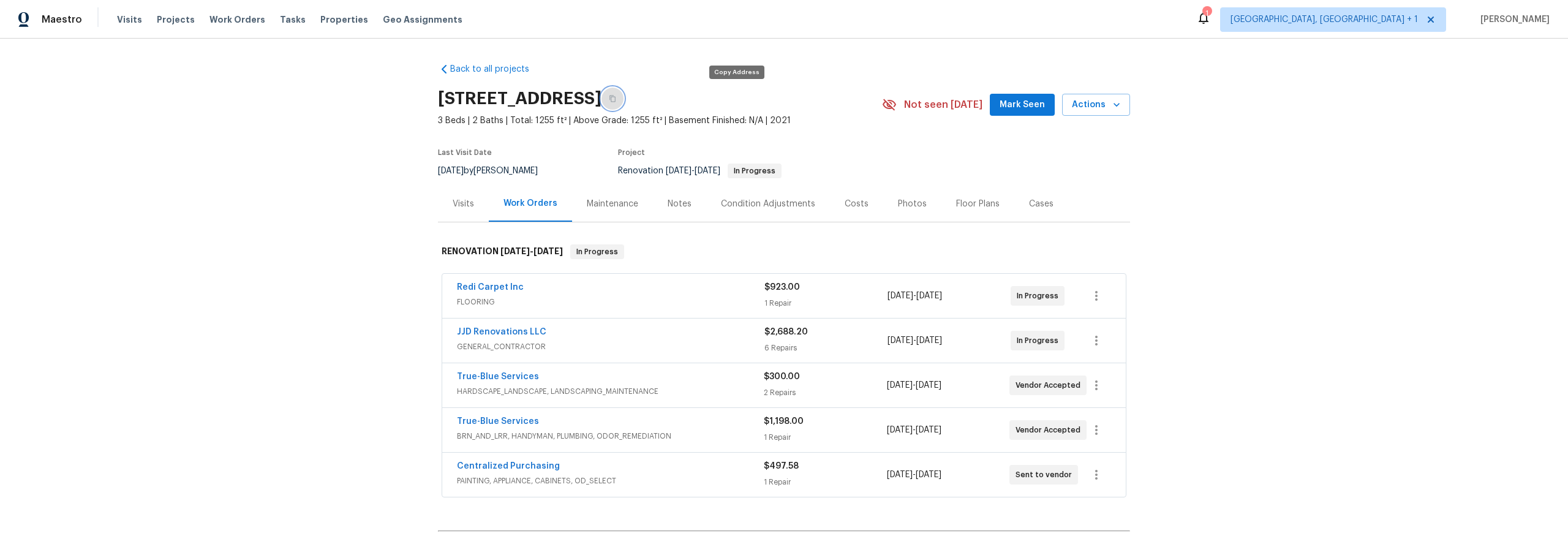
click at [615, 99] on icon "button" at bounding box center [612, 99] width 6 height 7
click at [299, 132] on div "Back to all projects 7501 W Teton Rd, Tucson, AZ 85757 3 Beds | 2 Baths | Total…" at bounding box center [784, 297] width 1568 height 517
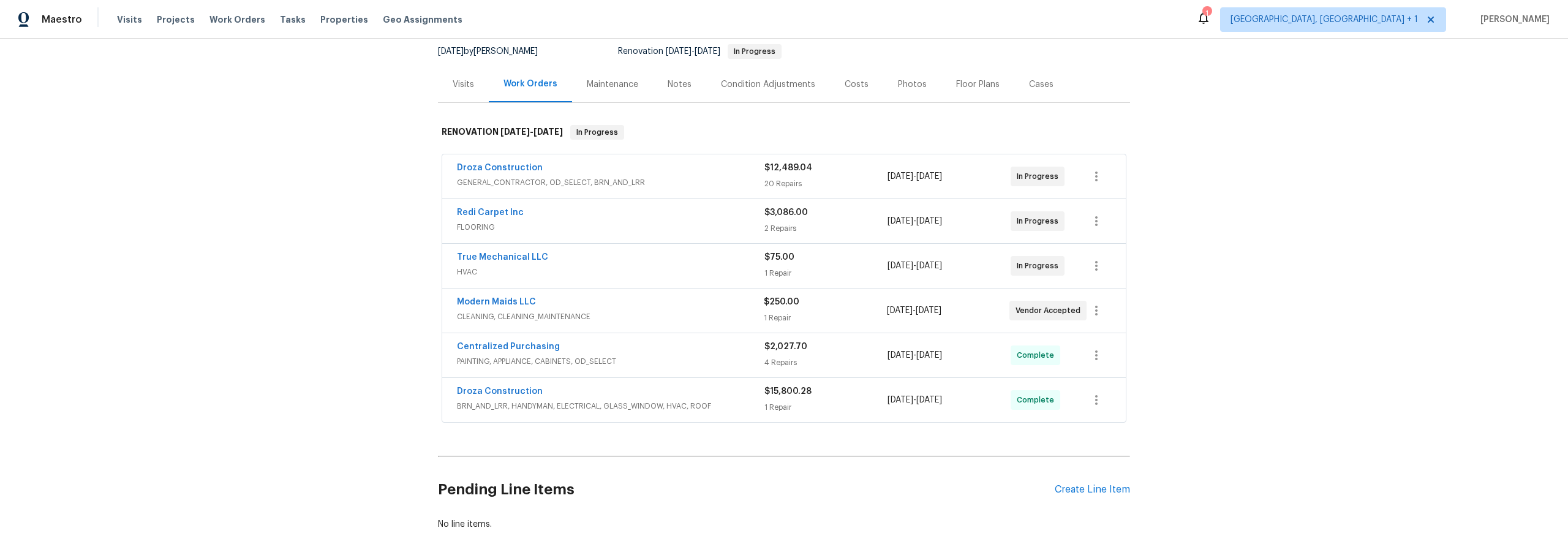
scroll to position [102, 0]
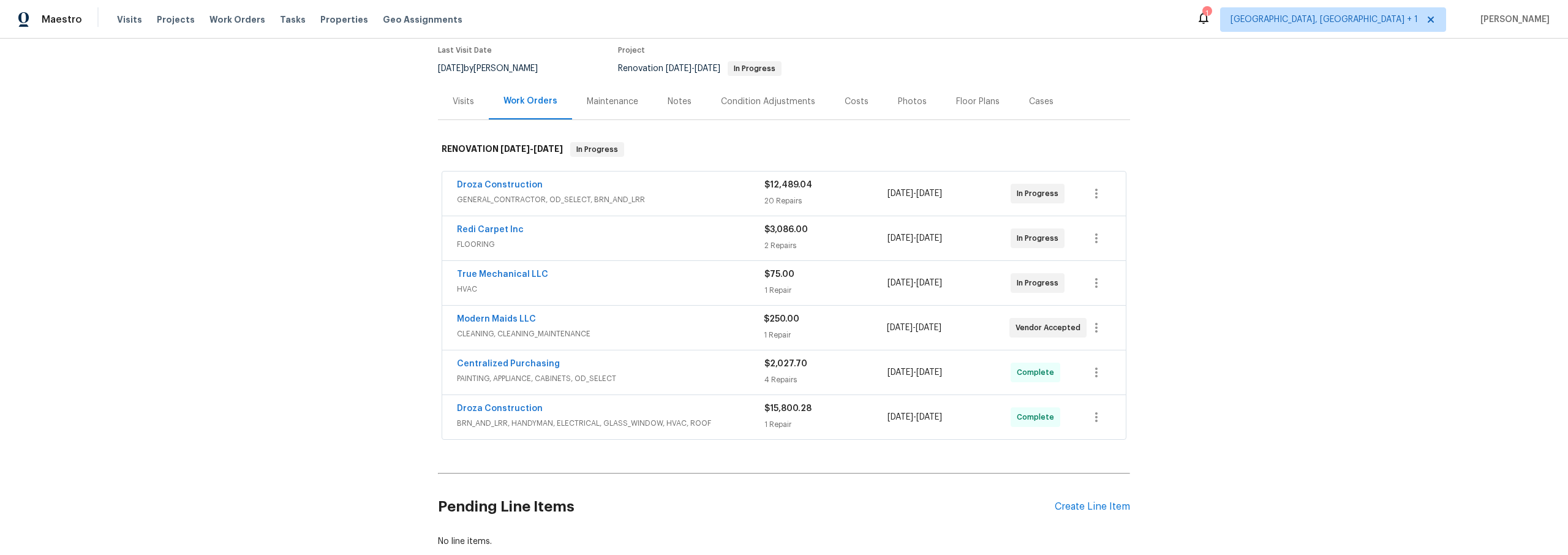
click at [678, 100] on div "Notes" at bounding box center [679, 102] width 24 height 13
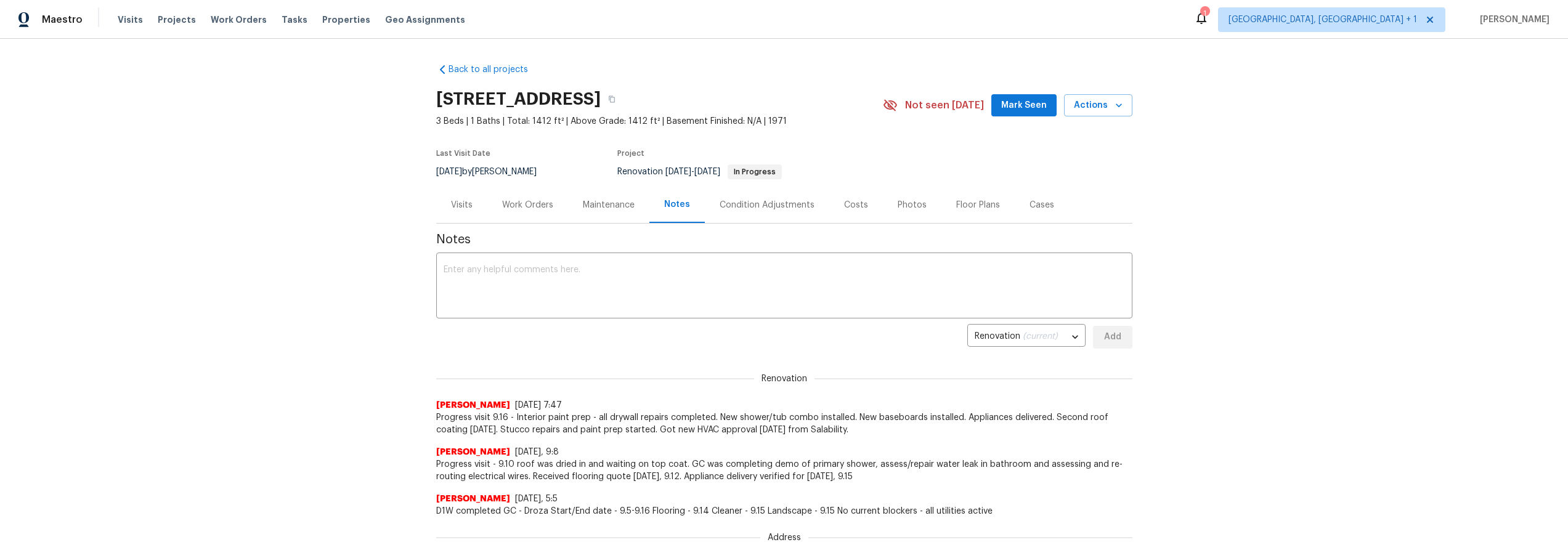
click at [588, 204] on div "Maintenance" at bounding box center [608, 205] width 52 height 13
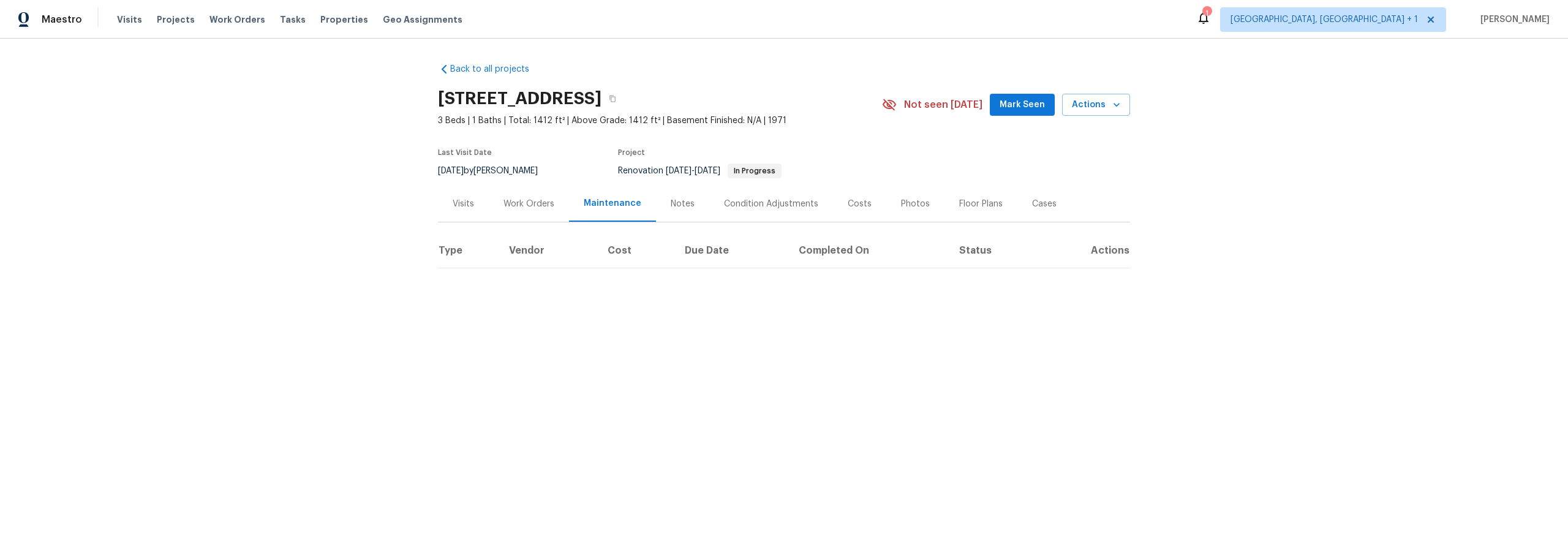
click at [765, 203] on div "Condition Adjustments" at bounding box center [771, 204] width 95 height 13
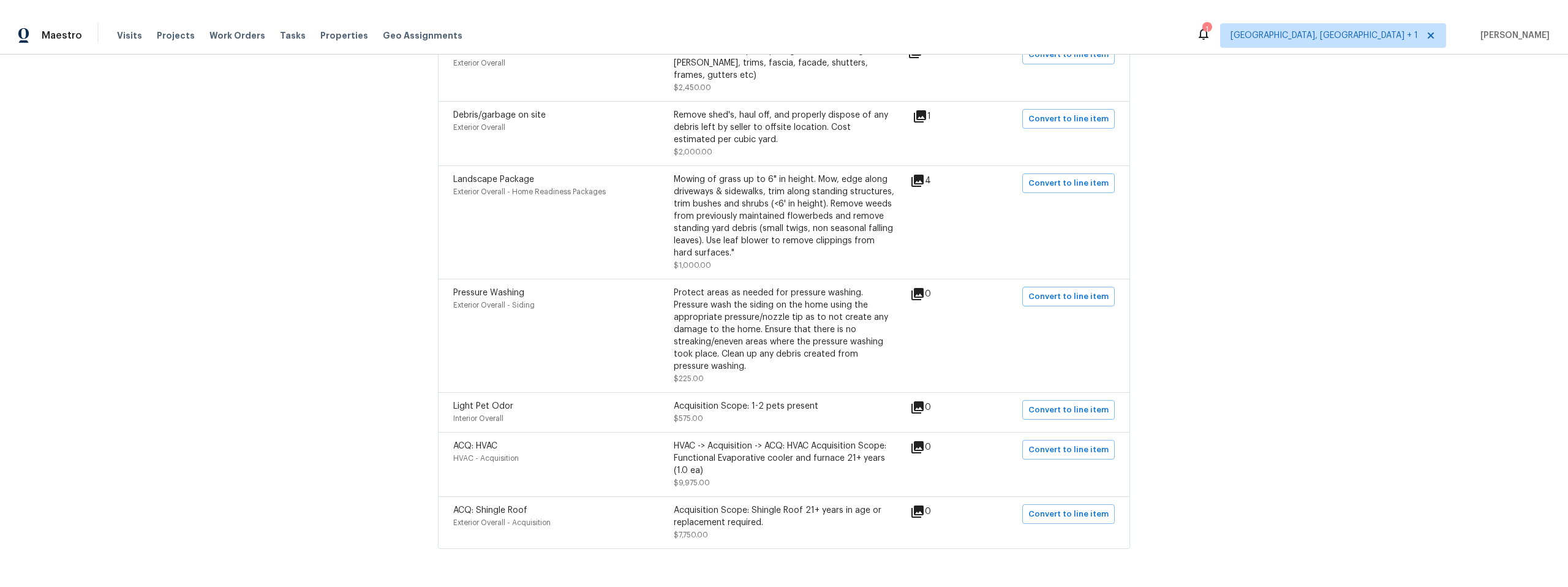
scroll to position [1020, 0]
